Goal: Task Accomplishment & Management: Manage account settings

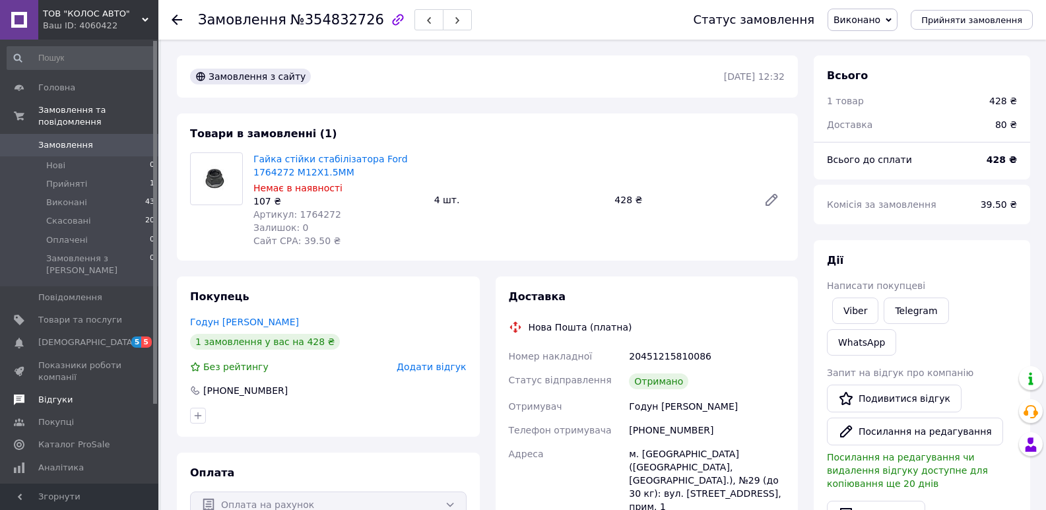
click at [66, 394] on span "Відгуки" at bounding box center [55, 400] width 34 height 12
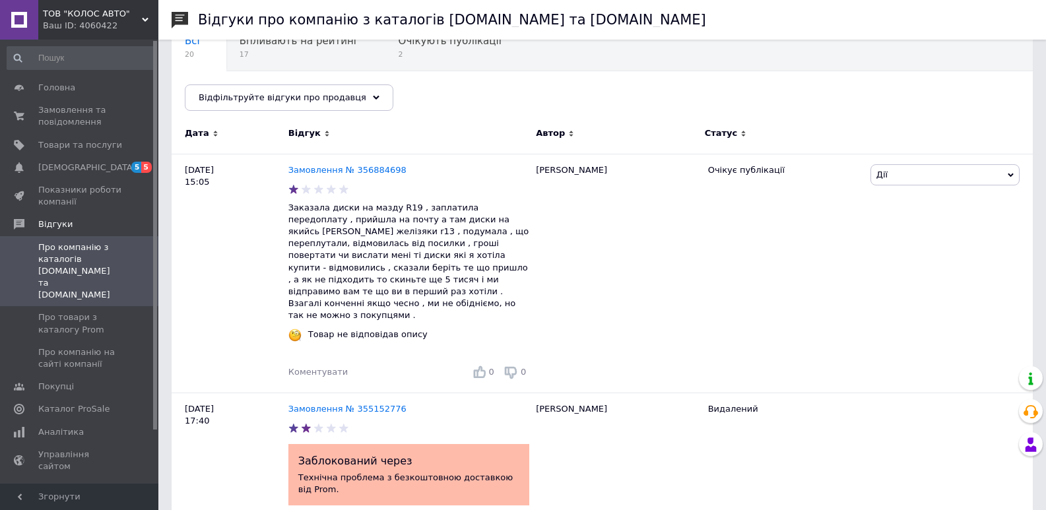
scroll to position [198, 0]
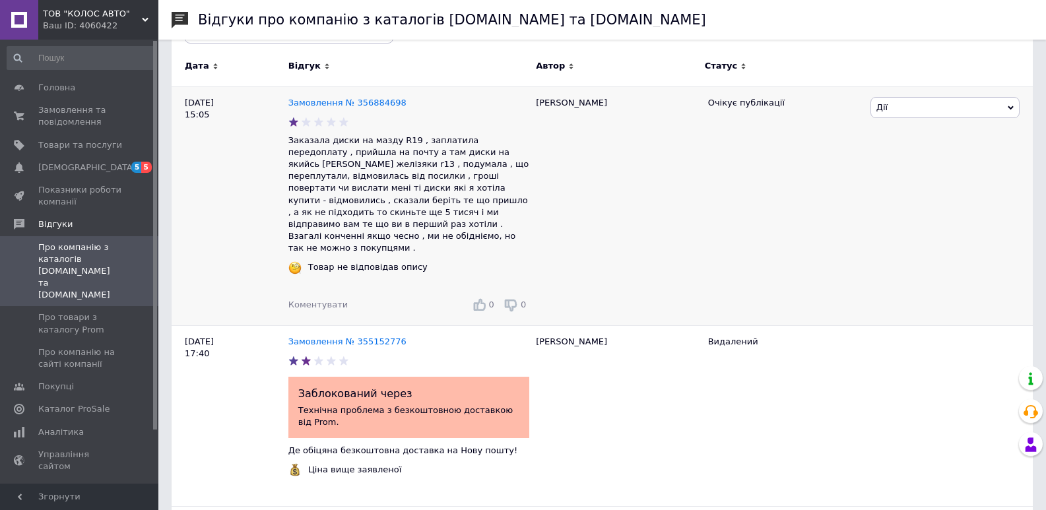
click at [1004, 111] on span "Дії" at bounding box center [945, 107] width 149 height 21
click at [724, 165] on div "Очікує публікації" at bounding box center [785, 205] width 166 height 239
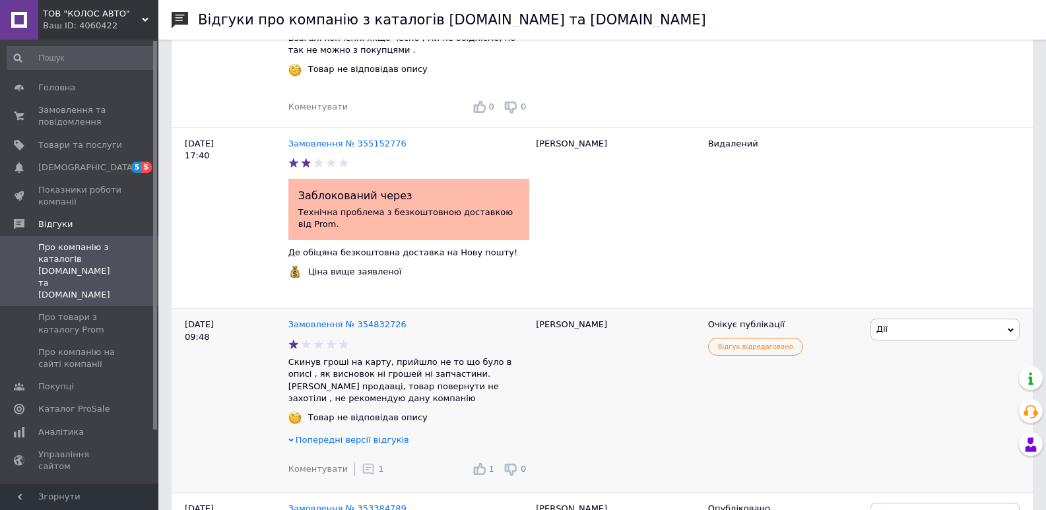
scroll to position [0, 0]
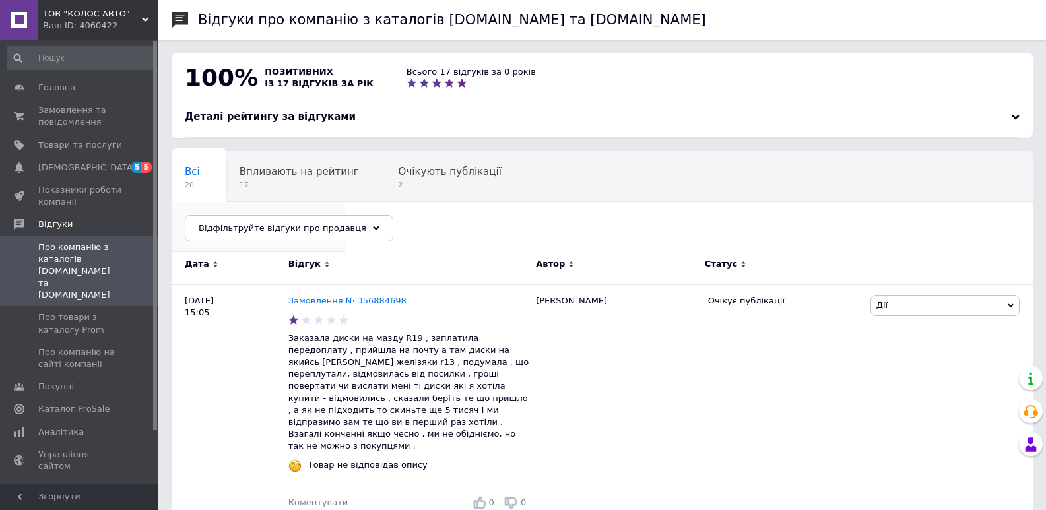
click at [345, 202] on div "Опубліковані без комен... 8" at bounding box center [259, 227] width 174 height 50
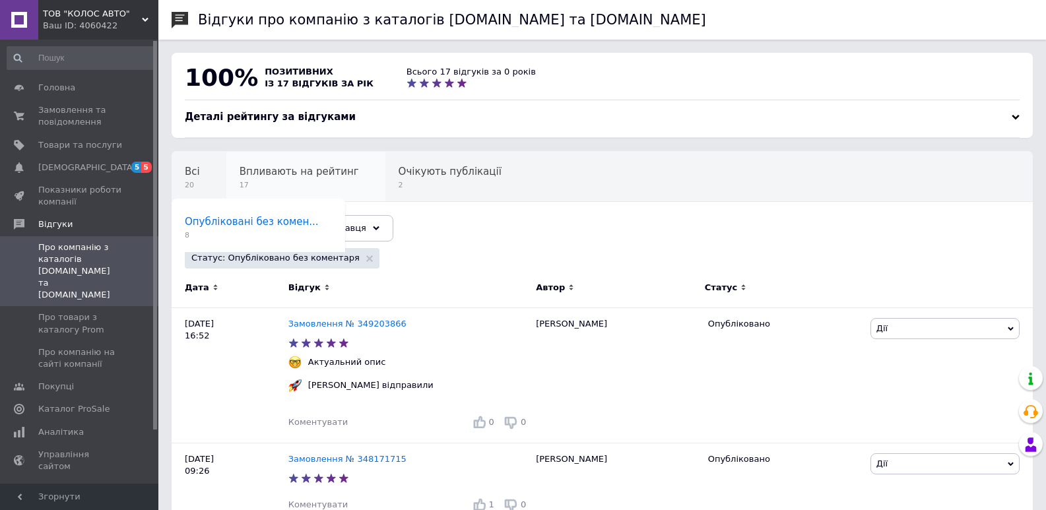
click at [253, 171] on span "Впливають на рейтинг" at bounding box center [299, 172] width 119 height 12
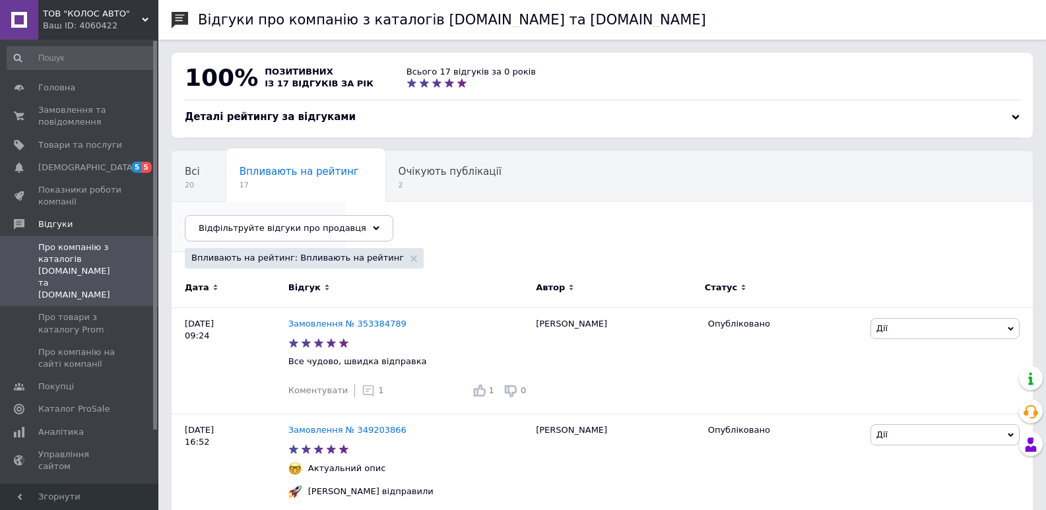
click at [319, 216] on span "Опубліковані без комен..." at bounding box center [252, 222] width 134 height 12
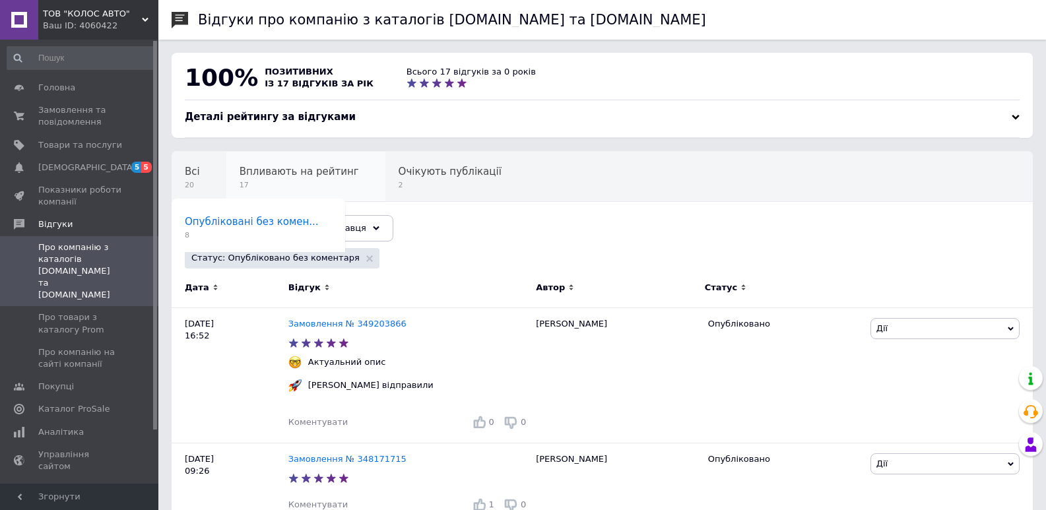
click at [292, 174] on span "Впливають на рейтинг" at bounding box center [299, 172] width 119 height 12
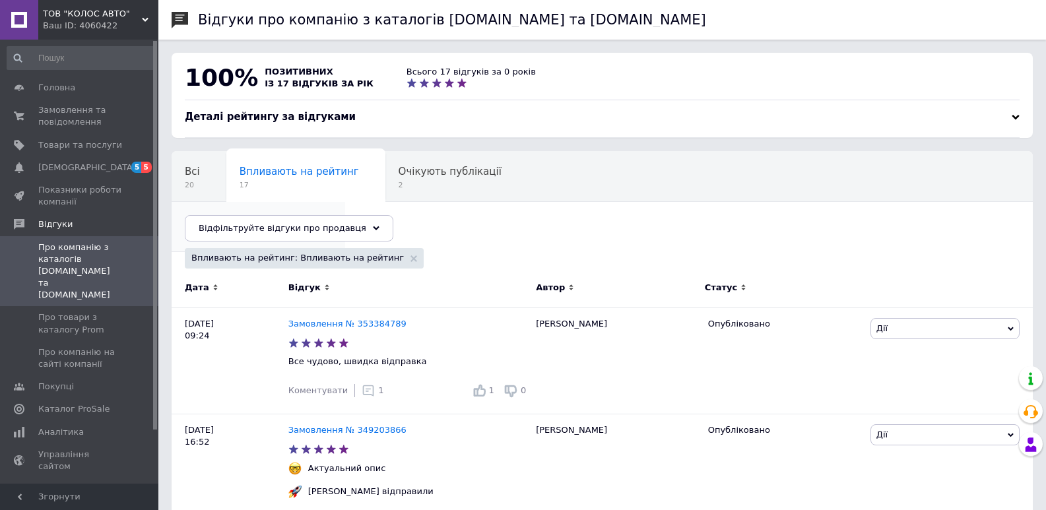
click at [319, 216] on span "Опубліковані без комен..." at bounding box center [252, 222] width 134 height 12
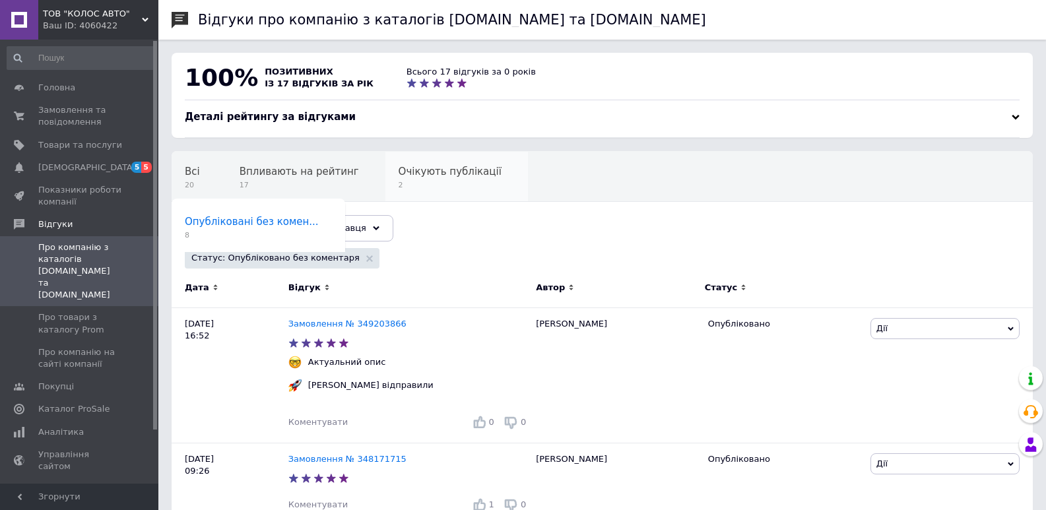
click at [417, 174] on span "Очікують публікації" at bounding box center [450, 172] width 103 height 12
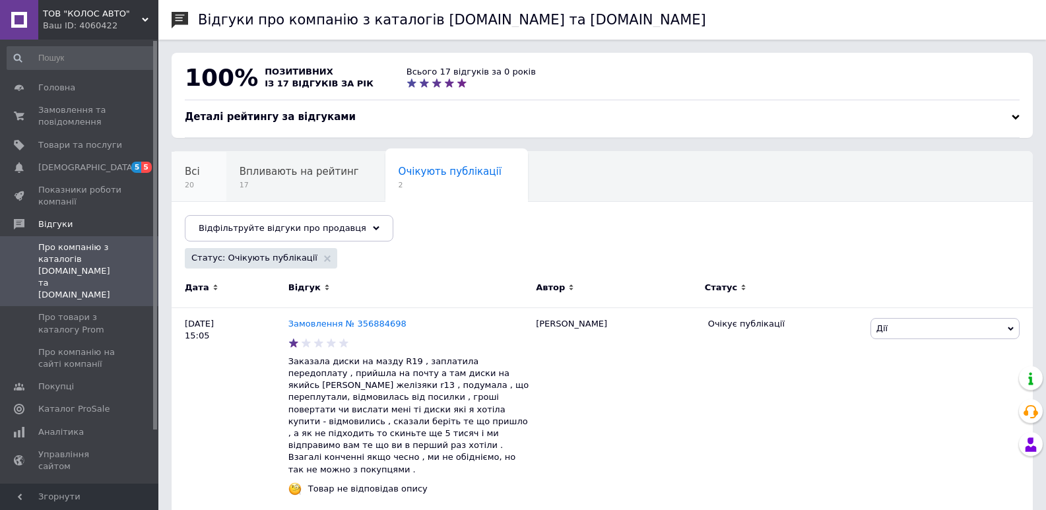
click at [190, 170] on span "Всі" at bounding box center [192, 172] width 15 height 12
